Goal: Transaction & Acquisition: Purchase product/service

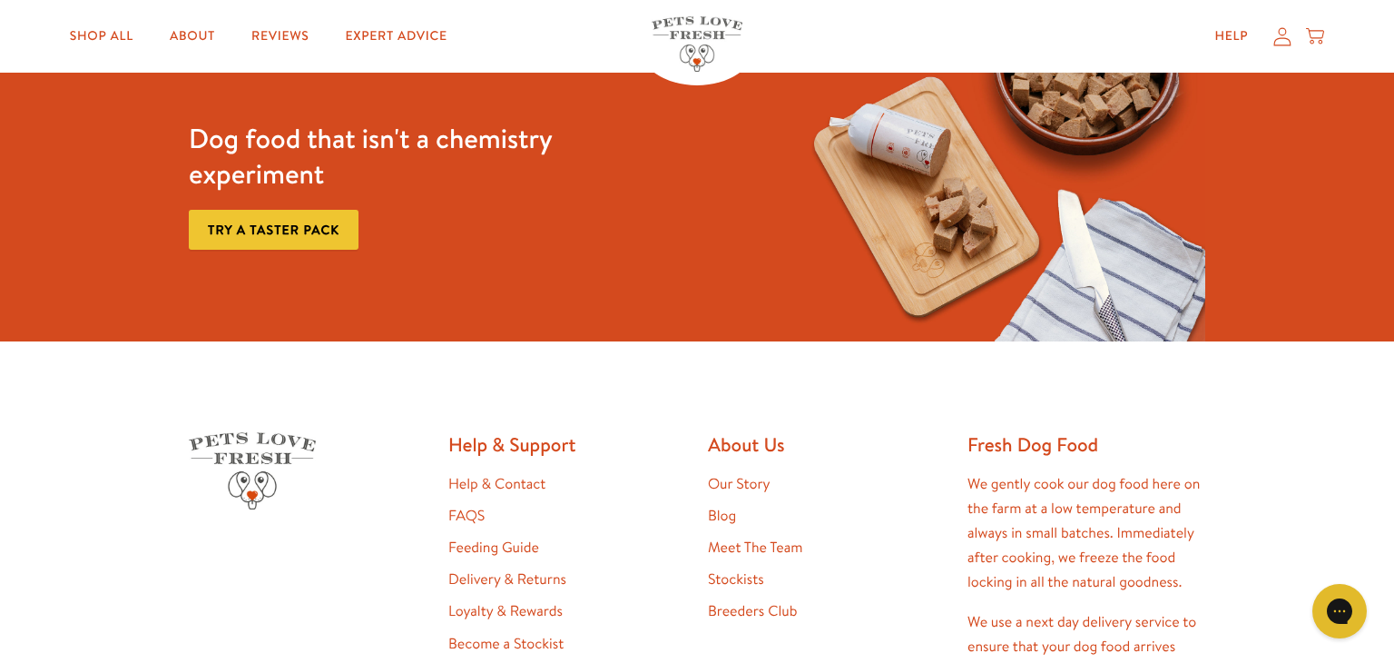
scroll to position [3011, 0]
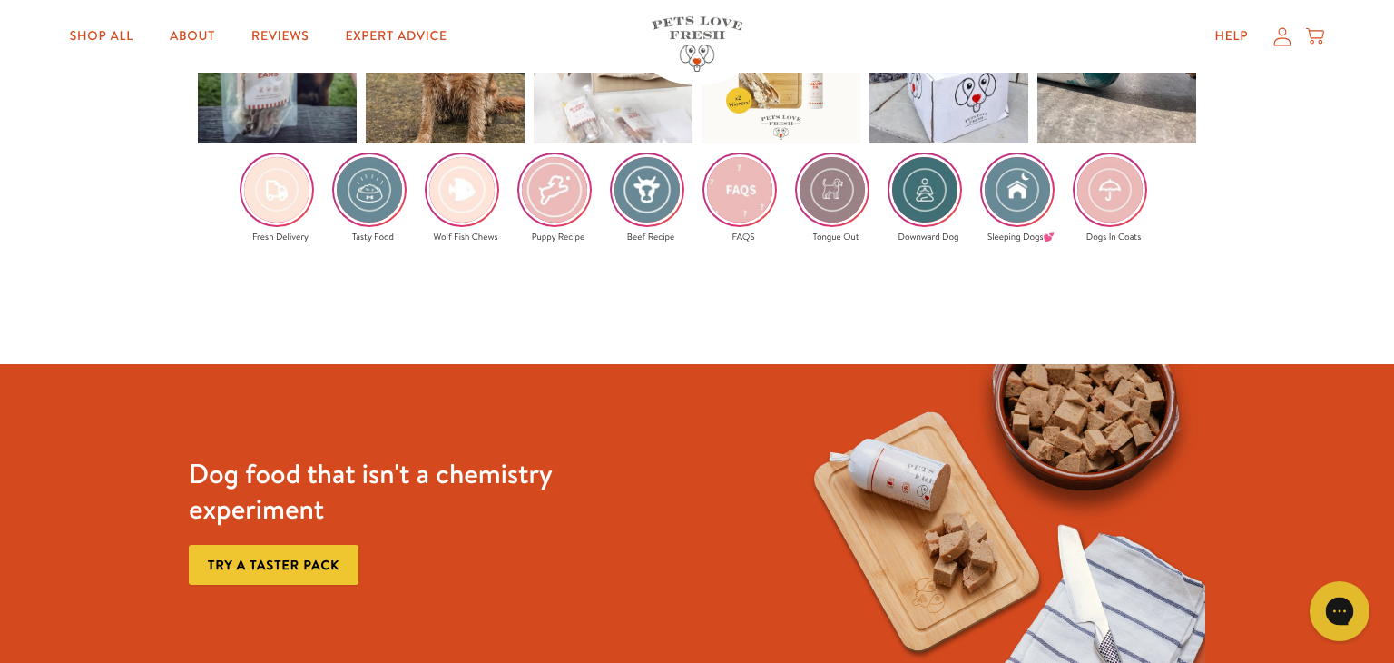
click at [1341, 610] on icon "Gorgias live chat" at bounding box center [1339, 610] width 19 height 19
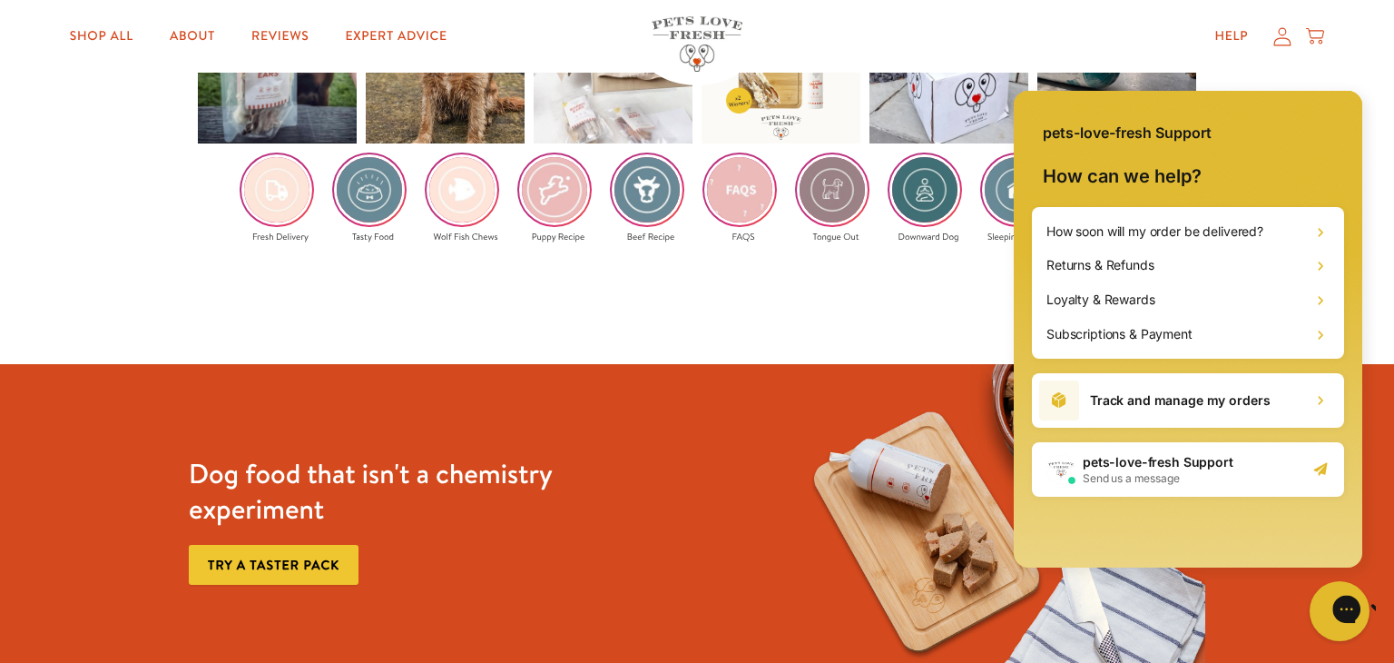
scroll to position [0, 0]
click at [113, 41] on link "Shop All" at bounding box center [101, 36] width 93 height 36
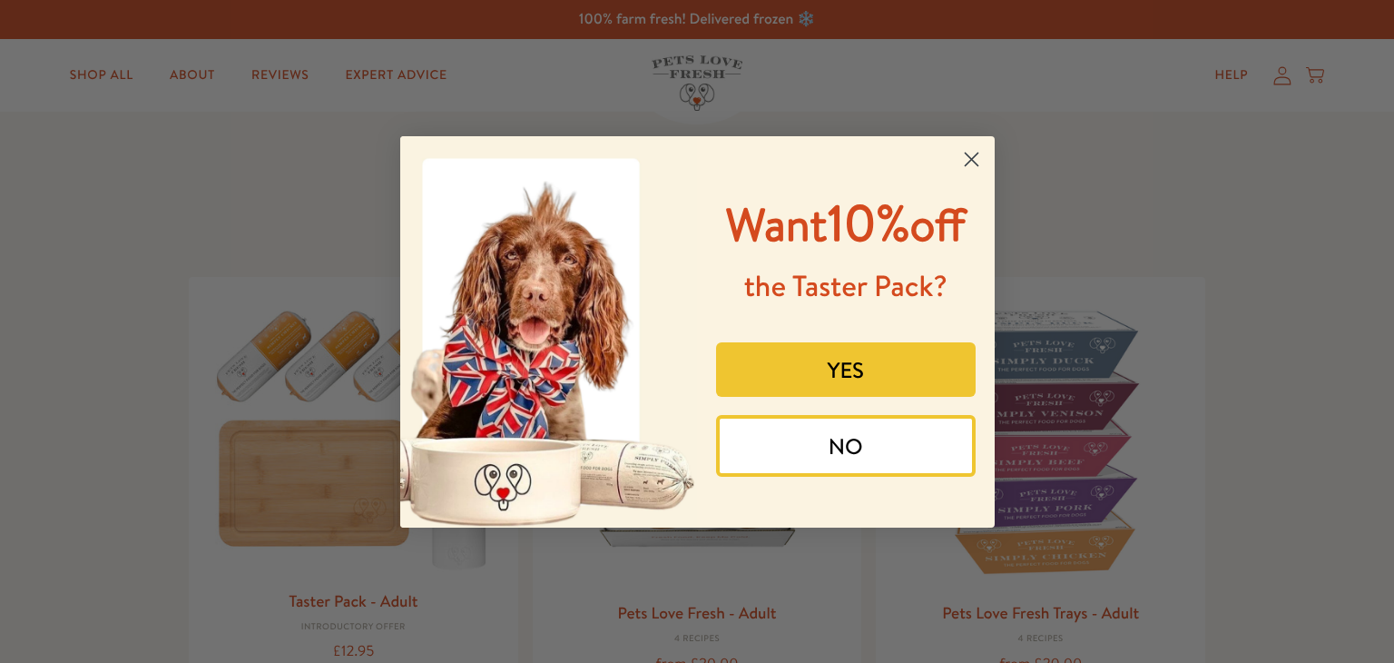
click at [975, 161] on circle "Close dialog" at bounding box center [971, 158] width 30 height 30
